Goal: Information Seeking & Learning: Understand process/instructions

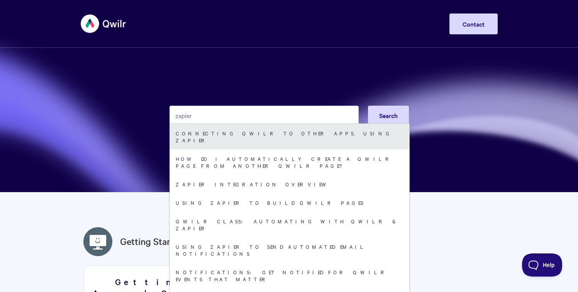
type input "zapier"
click at [215, 133] on link "Connecting Qwilr to other apps, using Zapier" at bounding box center [289, 136] width 239 height 25
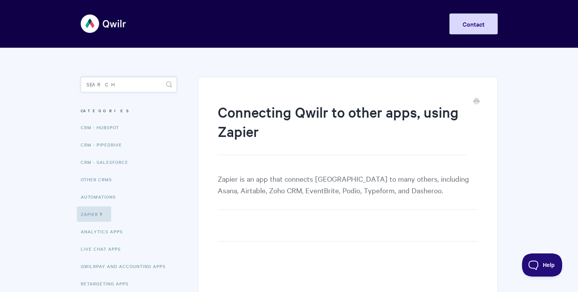
click at [99, 85] on input "Search" at bounding box center [129, 84] width 96 height 15
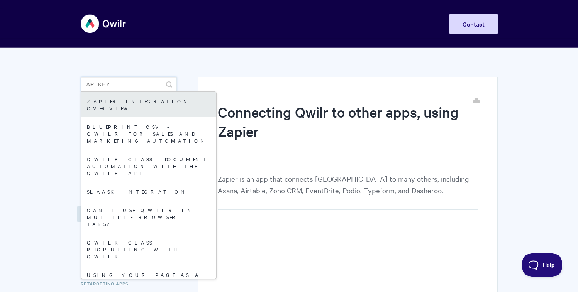
type input "api key"
click at [112, 96] on link "Zapier integration overview" at bounding box center [148, 104] width 135 height 25
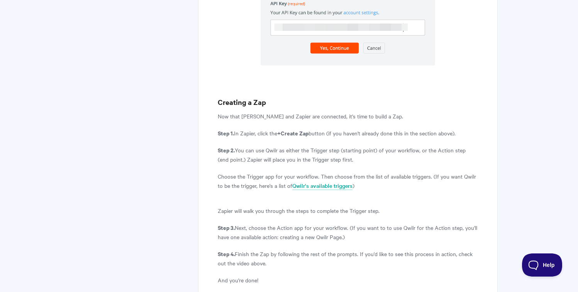
scroll to position [1187, 0]
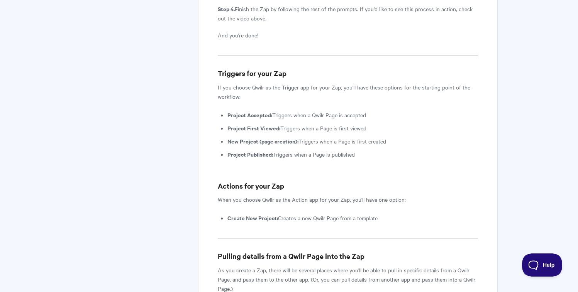
scroll to position [1431, 0]
